Goal: Navigation & Orientation: Go to known website

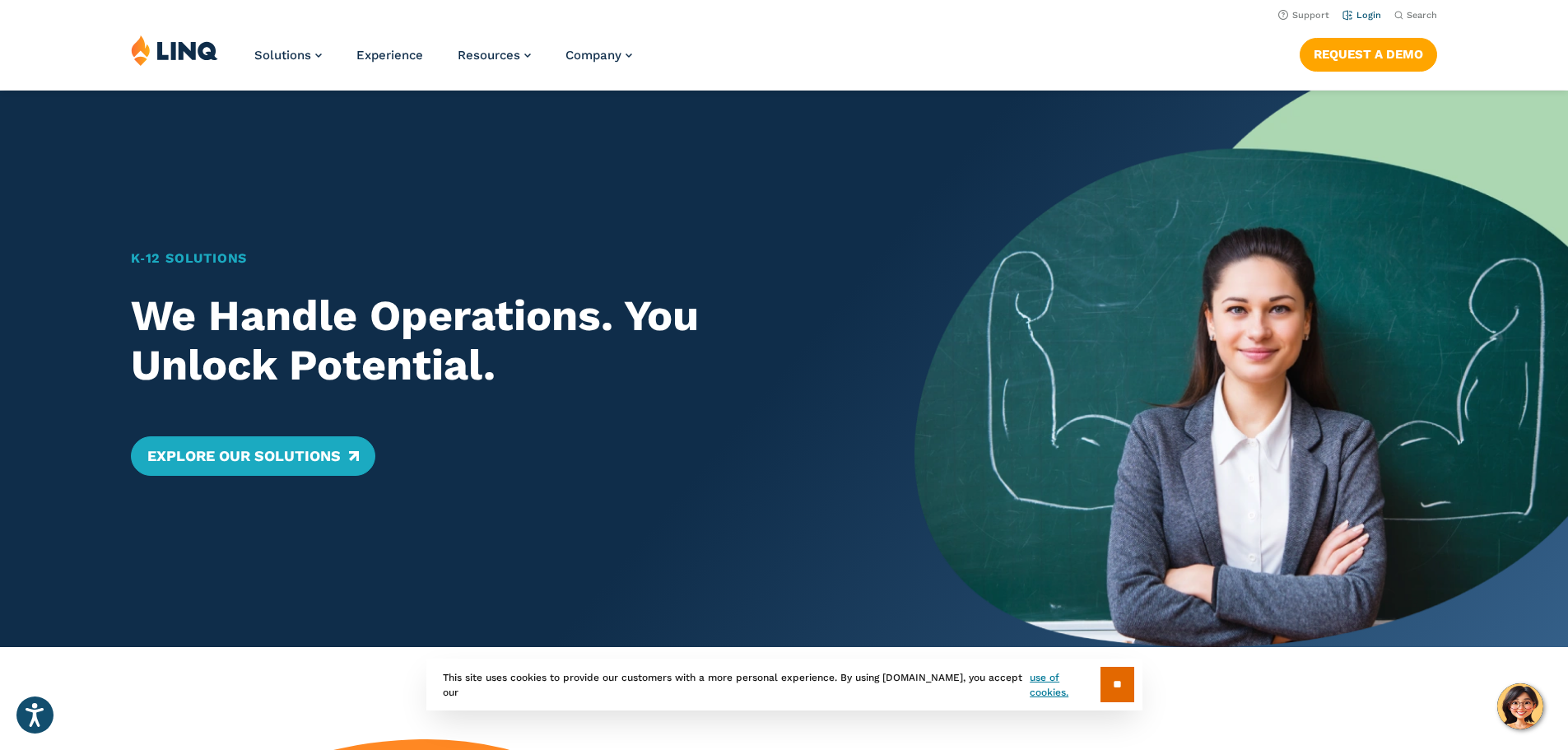
click at [1354, 15] on link "Login" at bounding box center [1361, 15] width 39 height 11
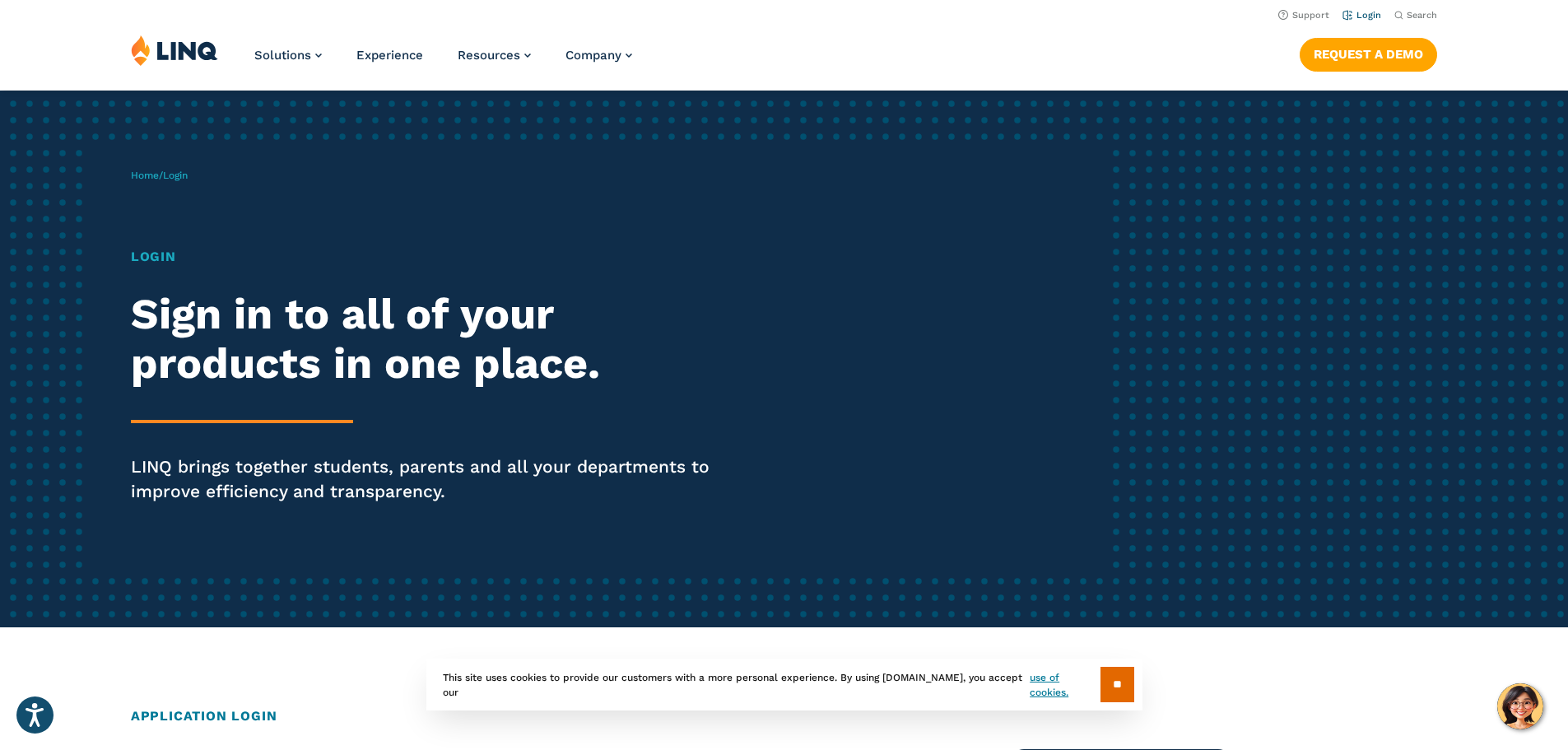
click at [1354, 11] on link "Login" at bounding box center [1361, 15] width 39 height 11
click at [1116, 693] on input "**" at bounding box center [1116, 684] width 34 height 36
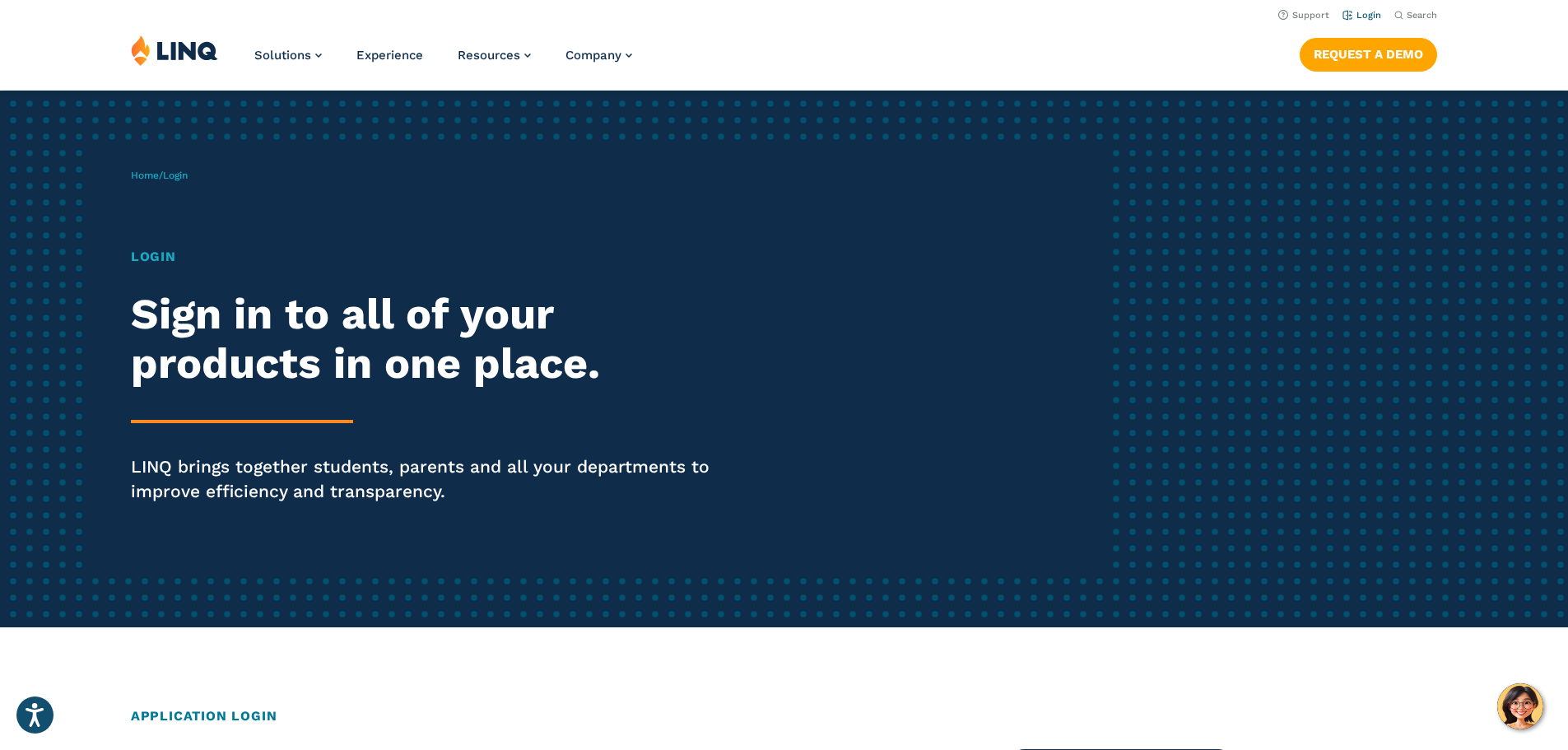
click at [1359, 14] on link "Login" at bounding box center [1361, 15] width 39 height 11
